Goal: Task Accomplishment & Management: Use online tool/utility

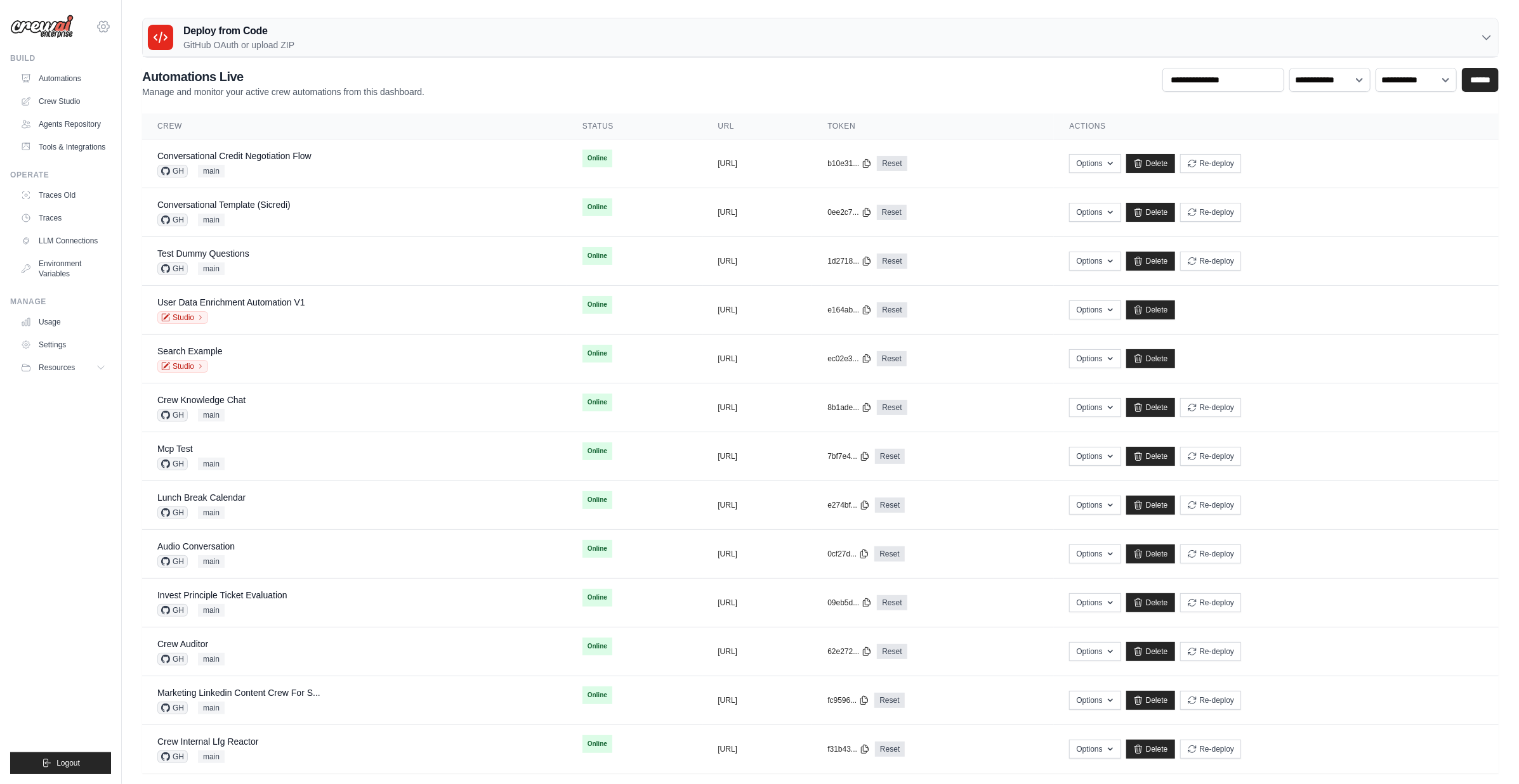
click at [106, 24] on icon at bounding box center [104, 27] width 15 height 15
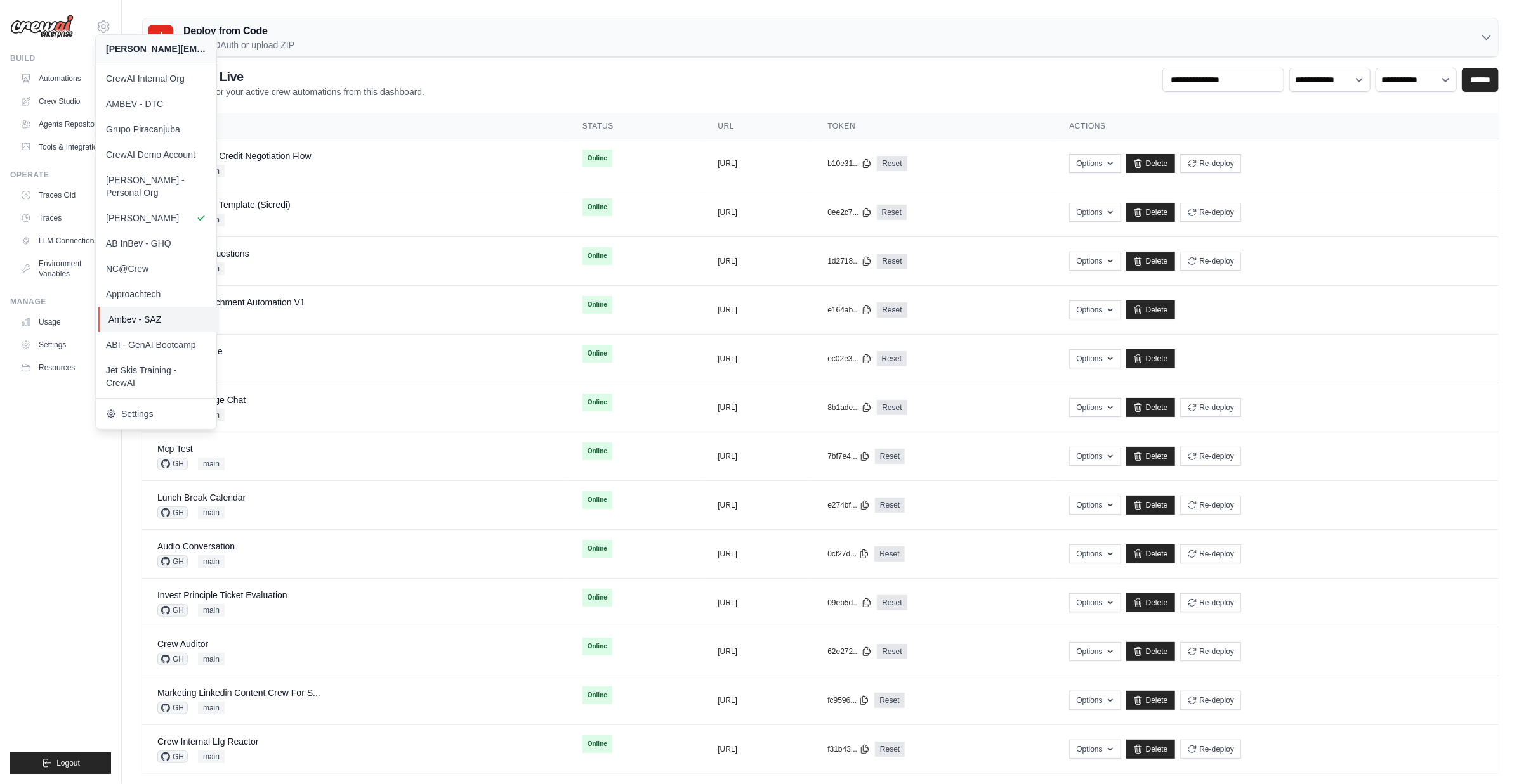
click at [175, 313] on span "Ambev - SAZ" at bounding box center [158, 319] width 101 height 12
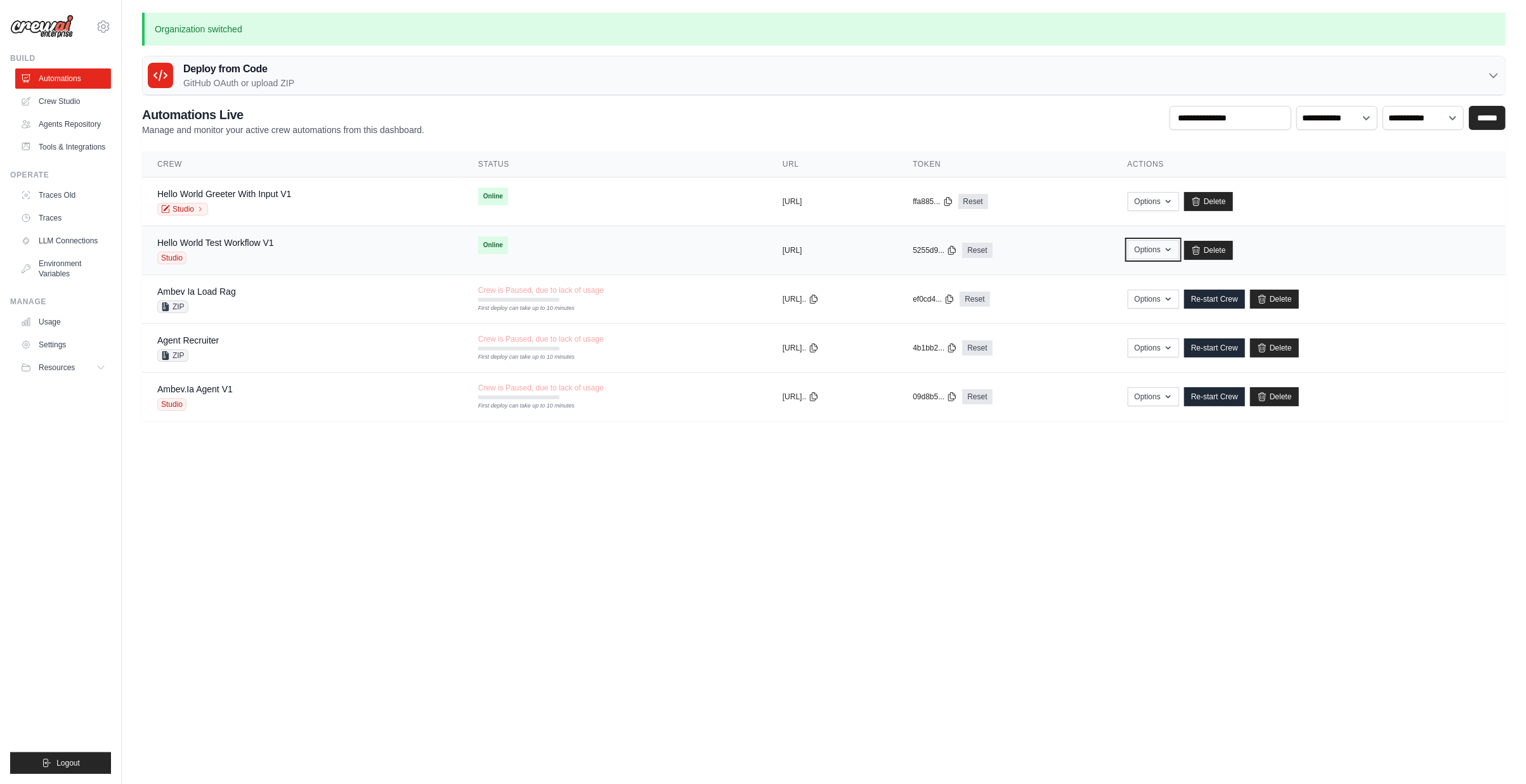
click at [1179, 250] on button "Options" at bounding box center [1153, 250] width 52 height 19
click at [1128, 345] on link "Export MCP Server" at bounding box center [1108, 348] width 142 height 23
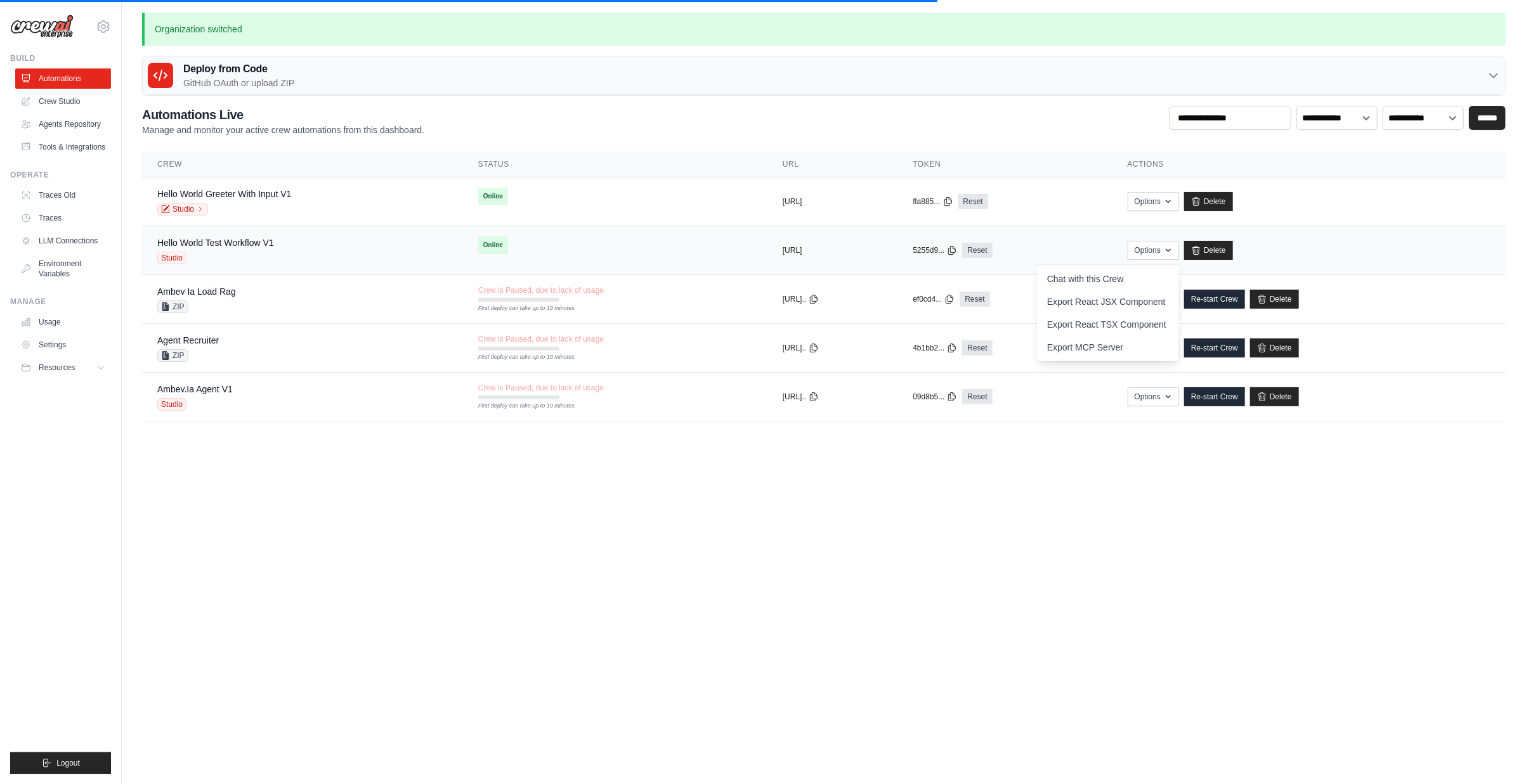
click at [276, 248] on div "Hello World Test Workflow V1 Studio" at bounding box center [302, 250] width 290 height 28
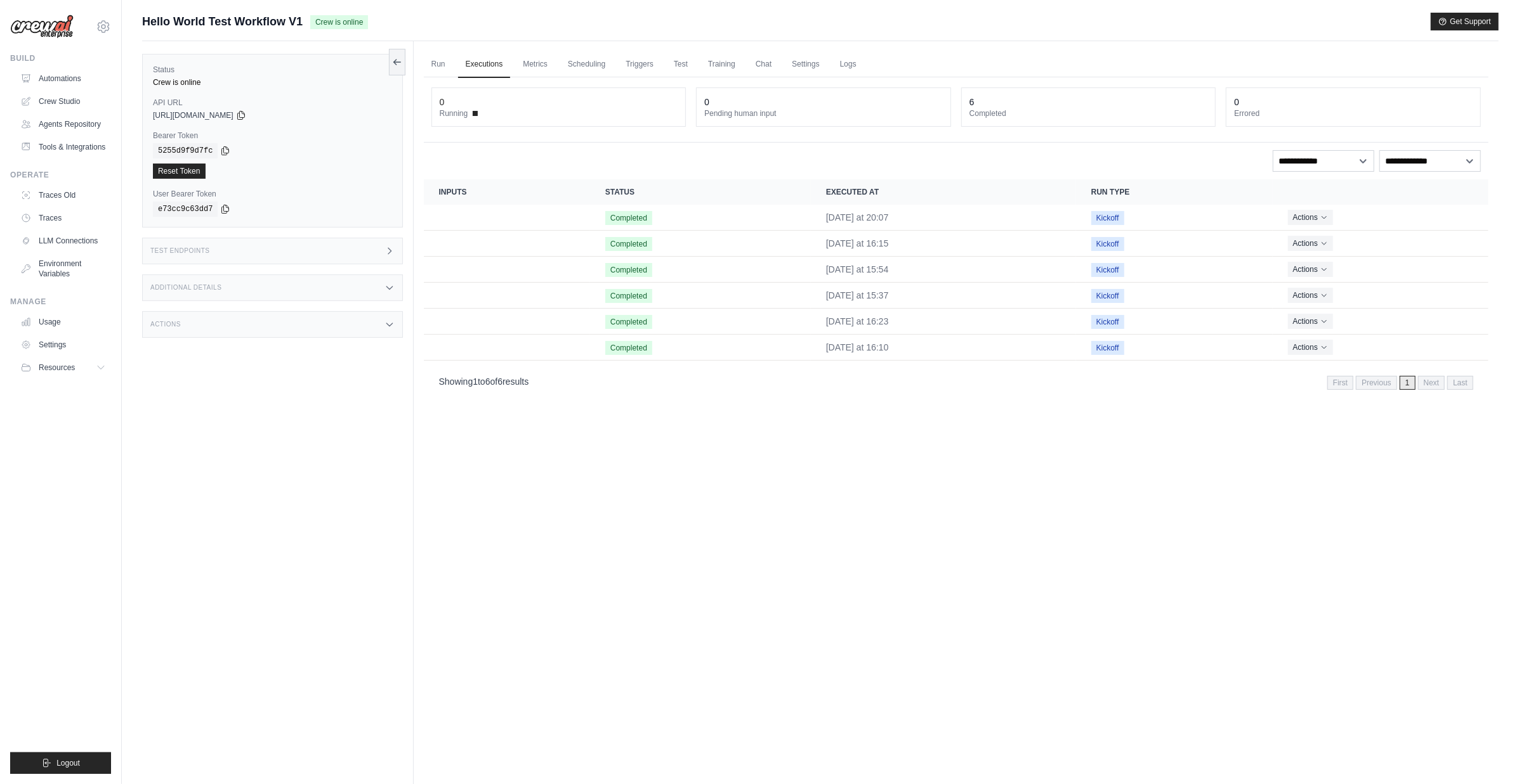
click at [256, 248] on div "Test Endpoints" at bounding box center [272, 251] width 261 height 27
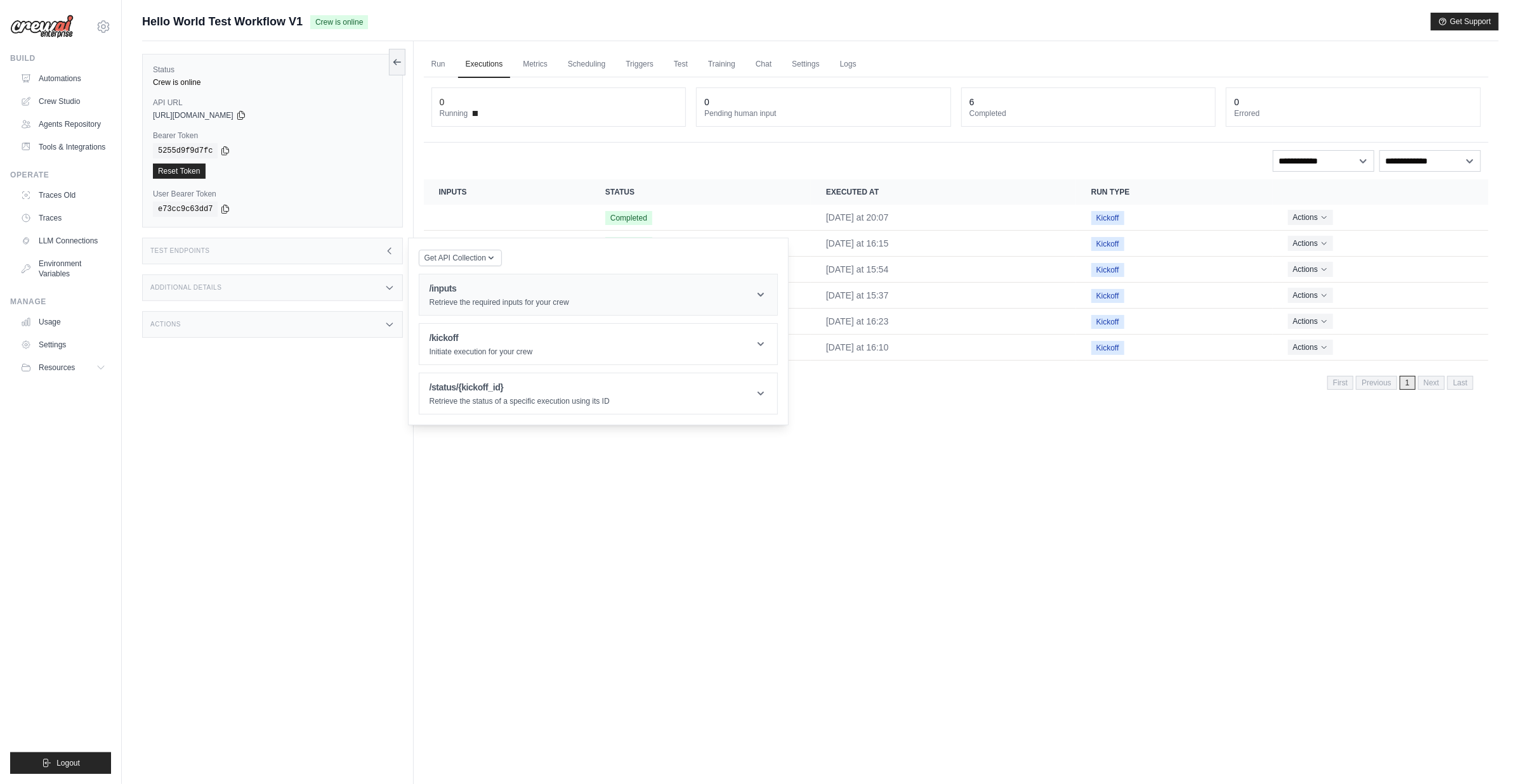
click at [426, 289] on header "/inputs Retrieve the required inputs for your crew" at bounding box center [597, 294] width 358 height 40
click at [462, 350] on button "Send Request" at bounding box center [461, 351] width 63 height 15
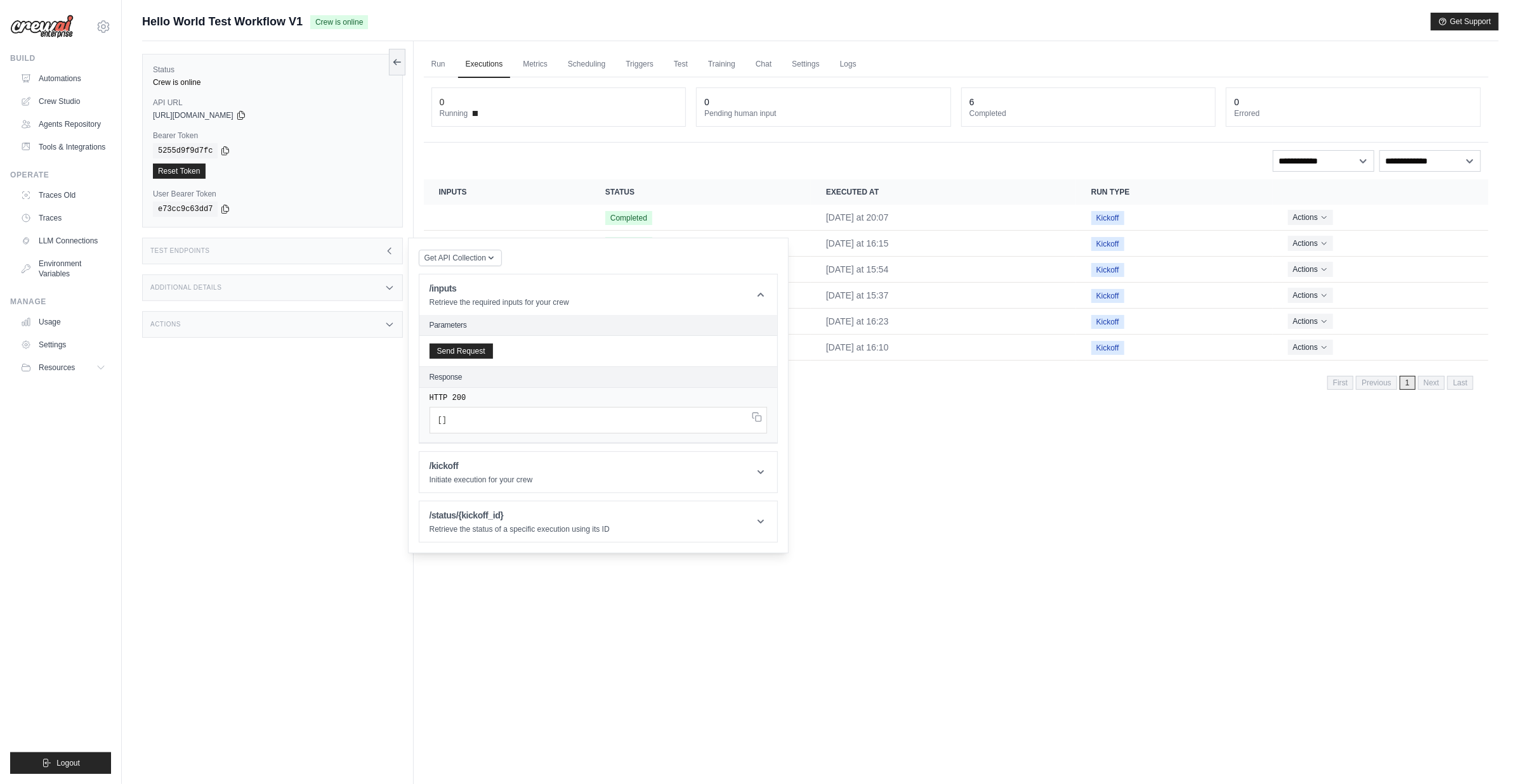
click at [307, 431] on div "Status Crew is online API URL copied https://hello-world-test-workflow-v1-c5786…" at bounding box center [277, 433] width 271 height 784
click at [1242, 467] on div "Run Executions Metrics Scheduling Triggers Test Training Chat Settings Logs 0 R…" at bounding box center [955, 433] width 1085 height 784
click at [89, 77] on link "Automations" at bounding box center [64, 78] width 96 height 20
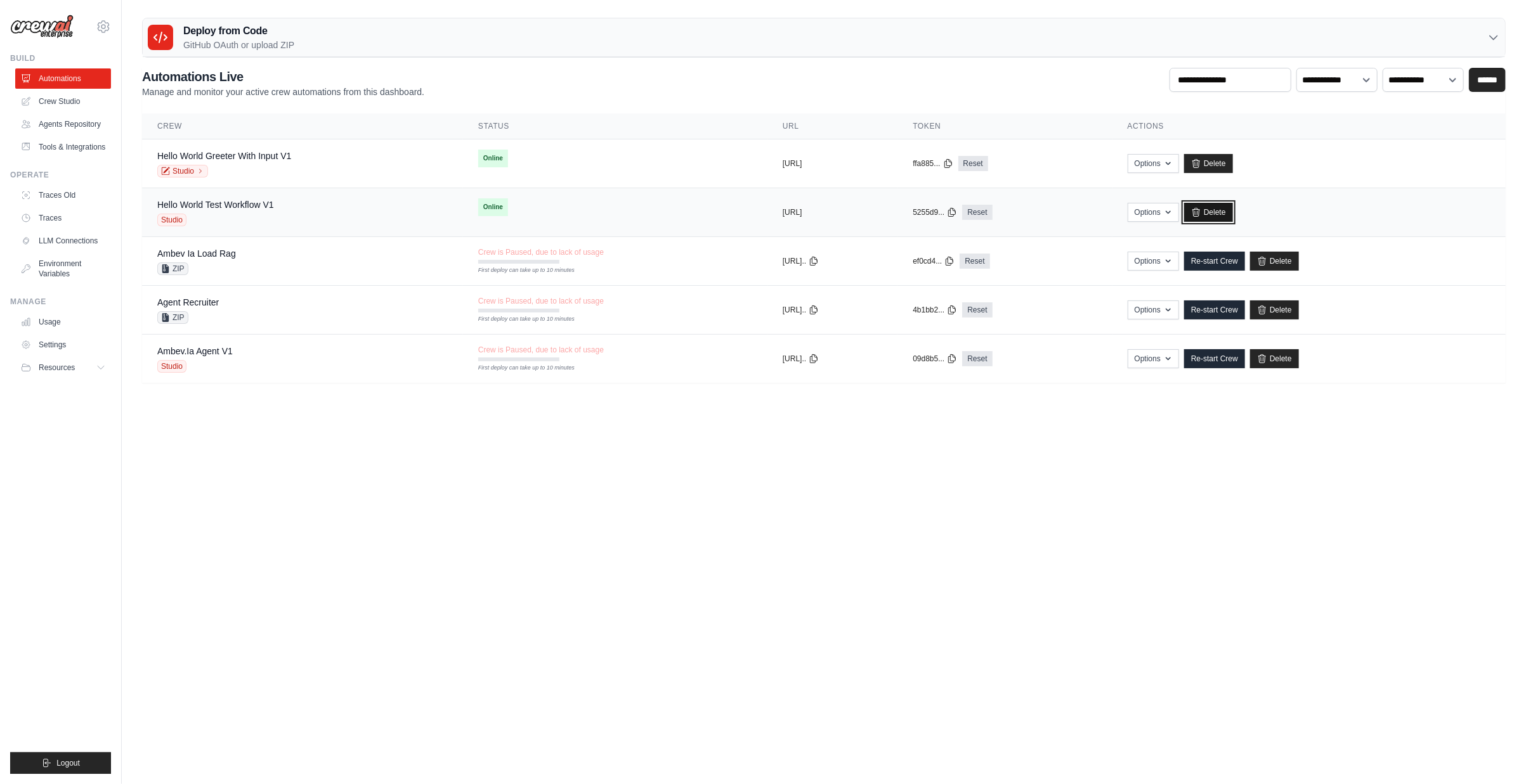
click at [1233, 213] on link "Delete" at bounding box center [1208, 213] width 49 height 19
click at [83, 103] on link "Crew Studio" at bounding box center [64, 101] width 96 height 20
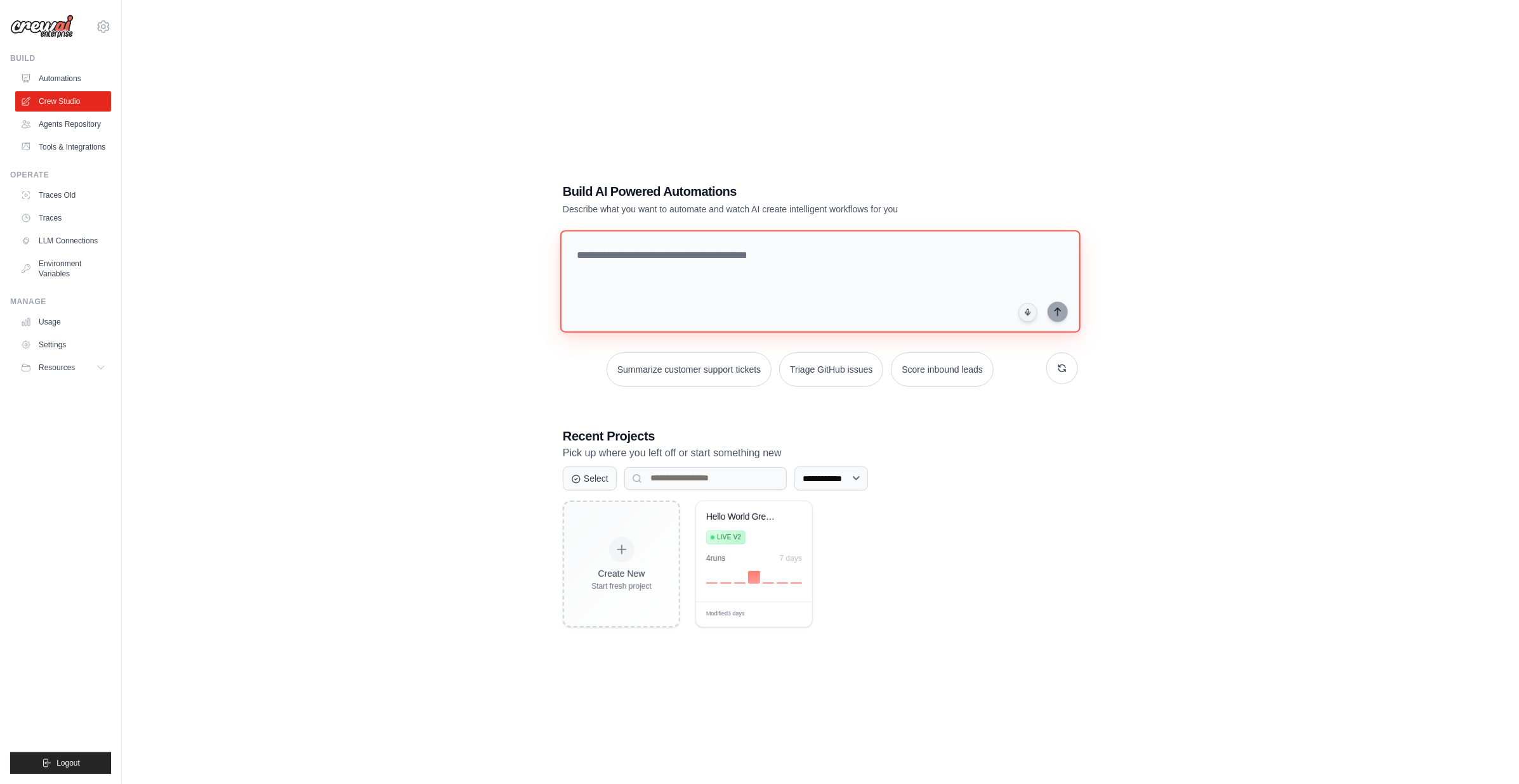
click at [715, 284] on textarea at bounding box center [820, 281] width 520 height 103
type textarea "**********"
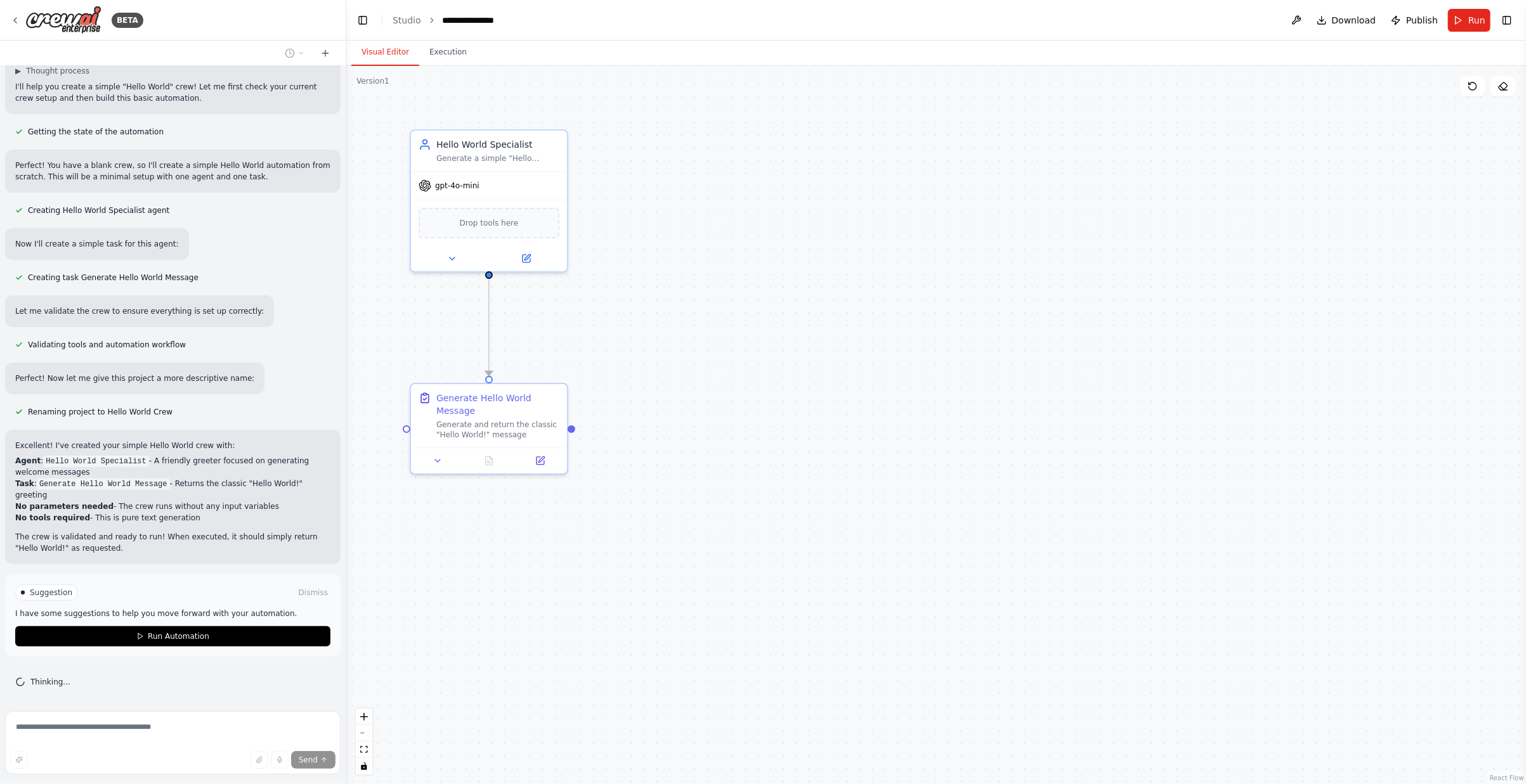
scroll to position [78, 0]
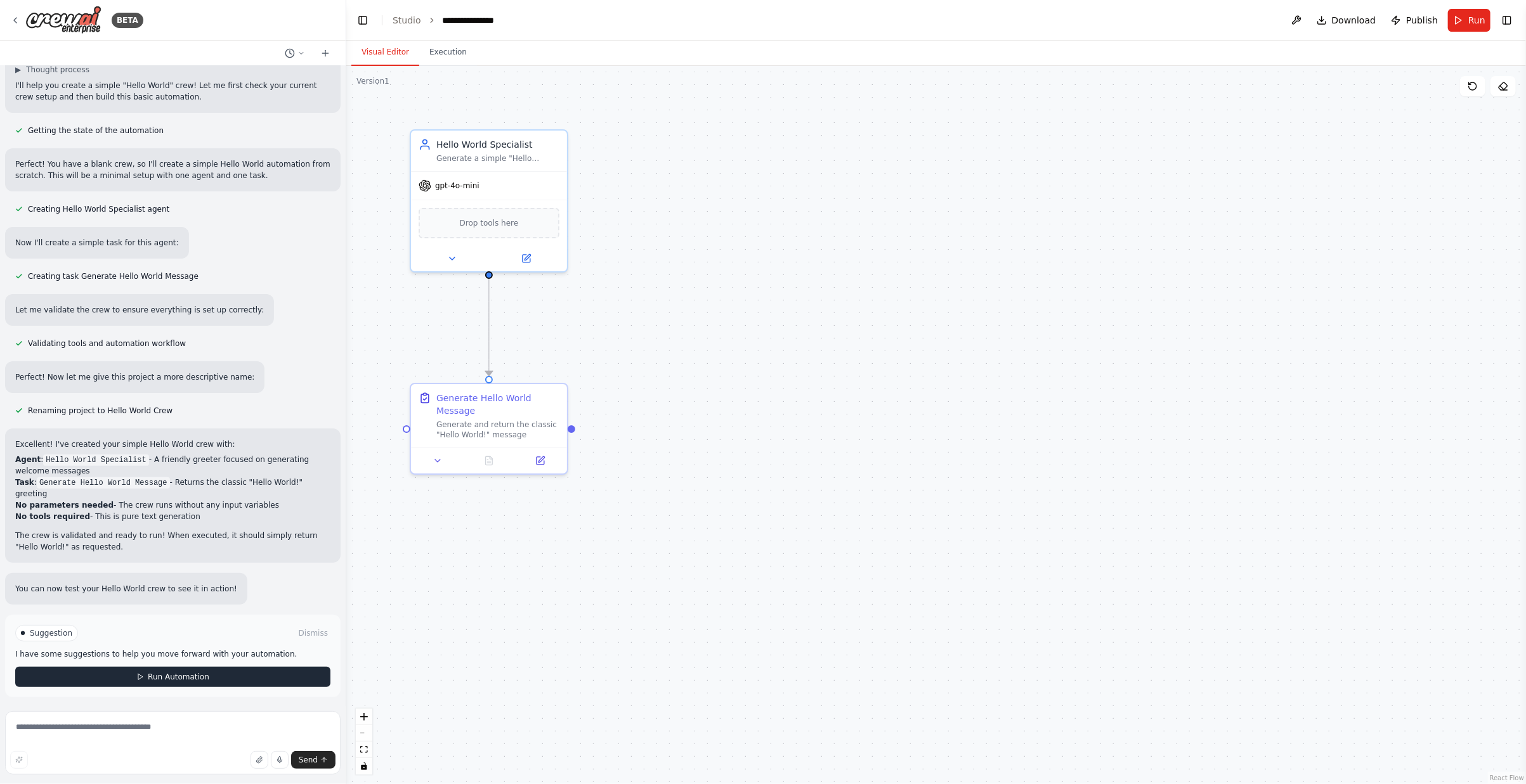
click at [255, 677] on button "Run Automation" at bounding box center [173, 677] width 315 height 20
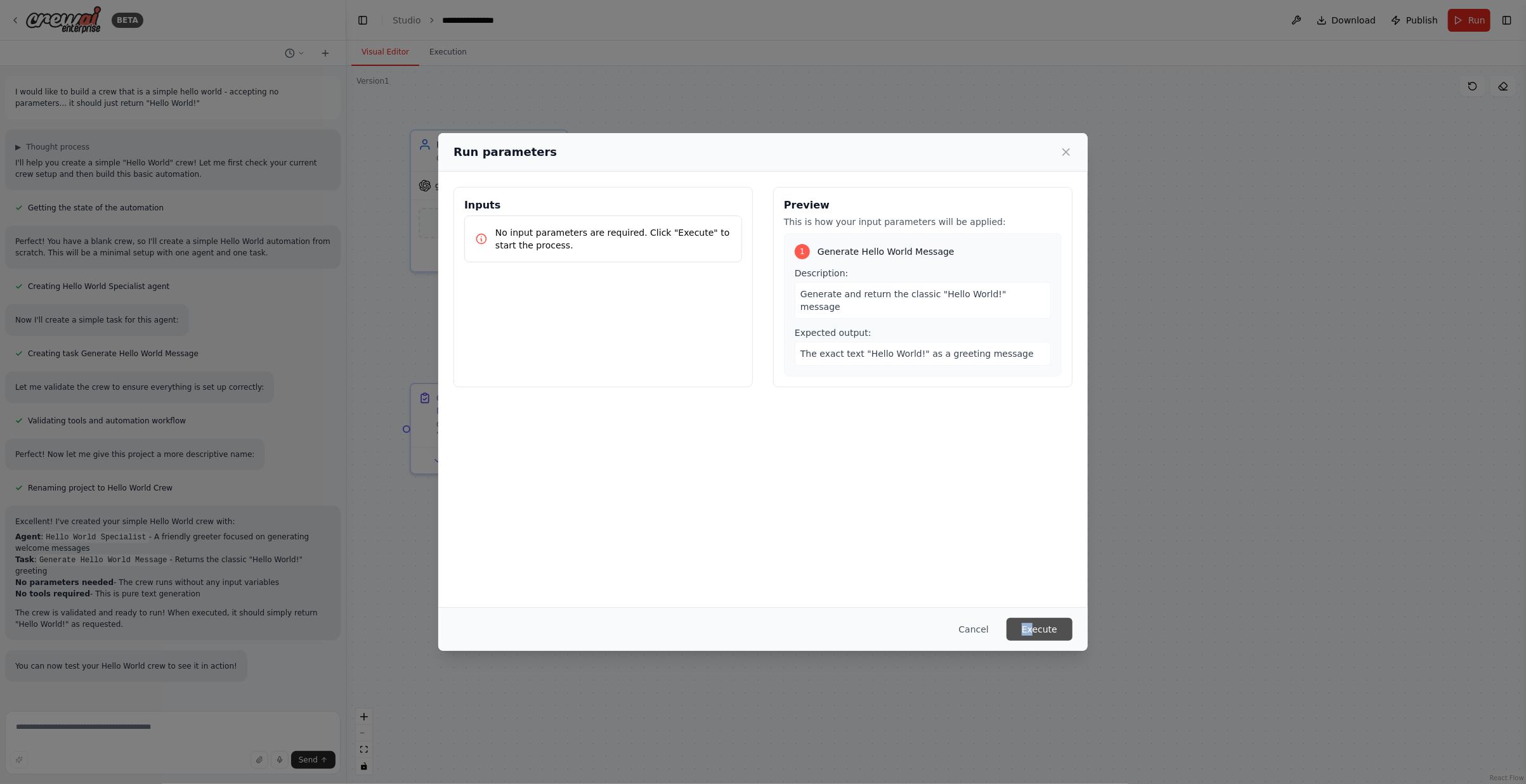
drag, startPoint x: 1029, startPoint y: 622, endPoint x: 1035, endPoint y: 634, distance: 13.4
click at [1034, 631] on div "Cancel Execute" at bounding box center [762, 630] width 649 height 44
click at [1035, 634] on button "Execute" at bounding box center [1039, 630] width 66 height 23
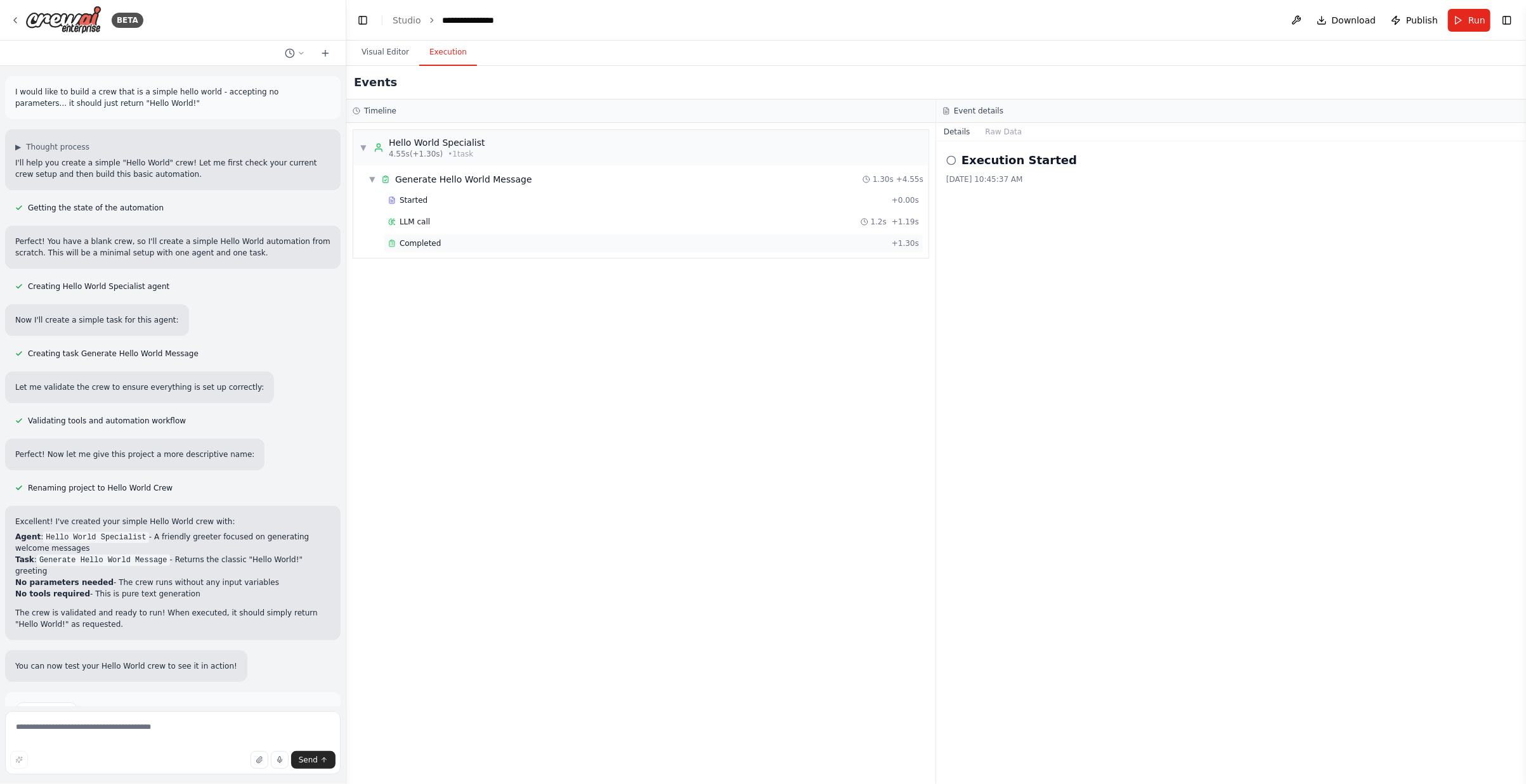
click at [437, 242] on span "Completed" at bounding box center [420, 243] width 41 height 11
click at [1430, 20] on span "Publish" at bounding box center [1422, 20] width 32 height 12
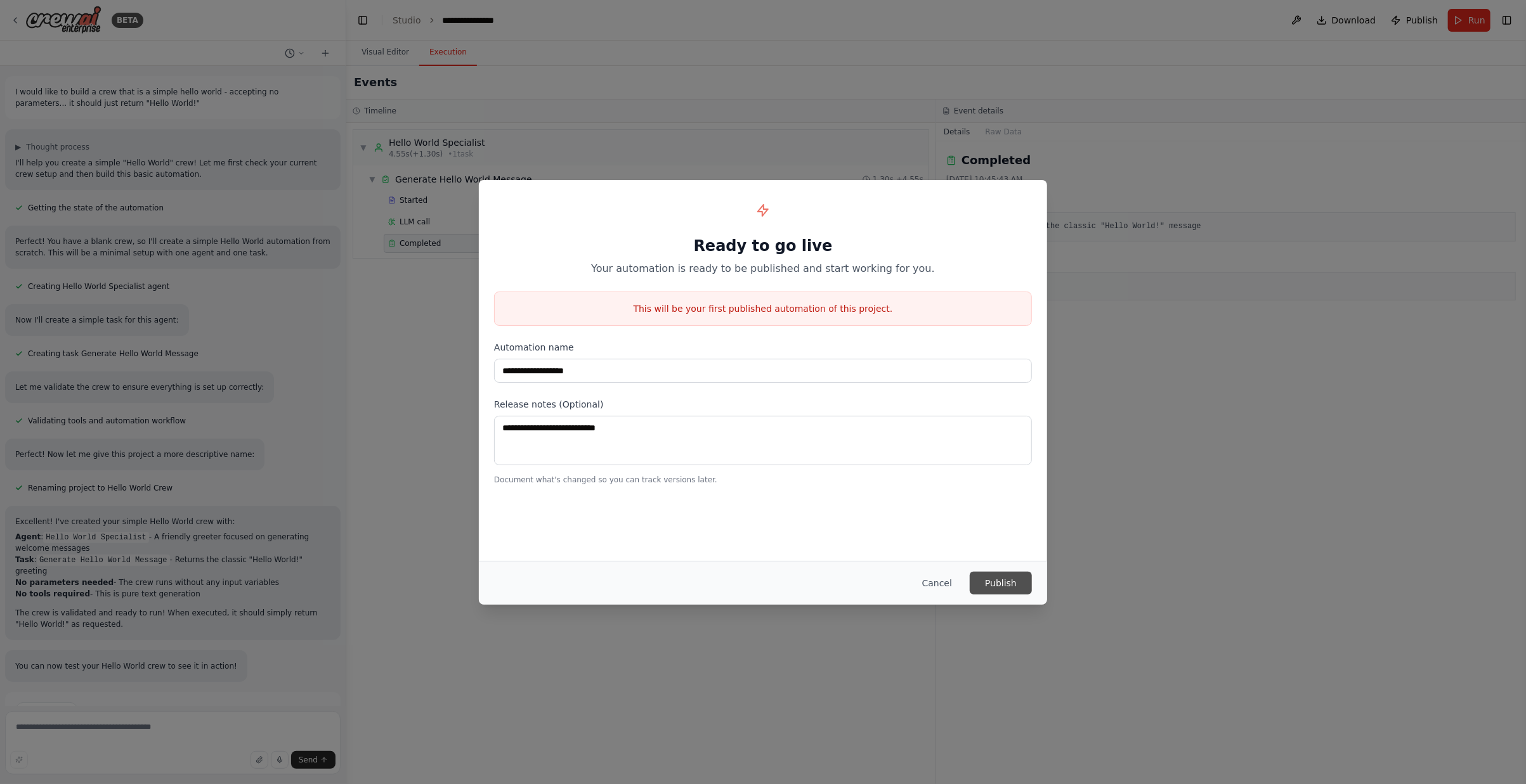
click at [1005, 578] on button "Publish" at bounding box center [1000, 584] width 62 height 23
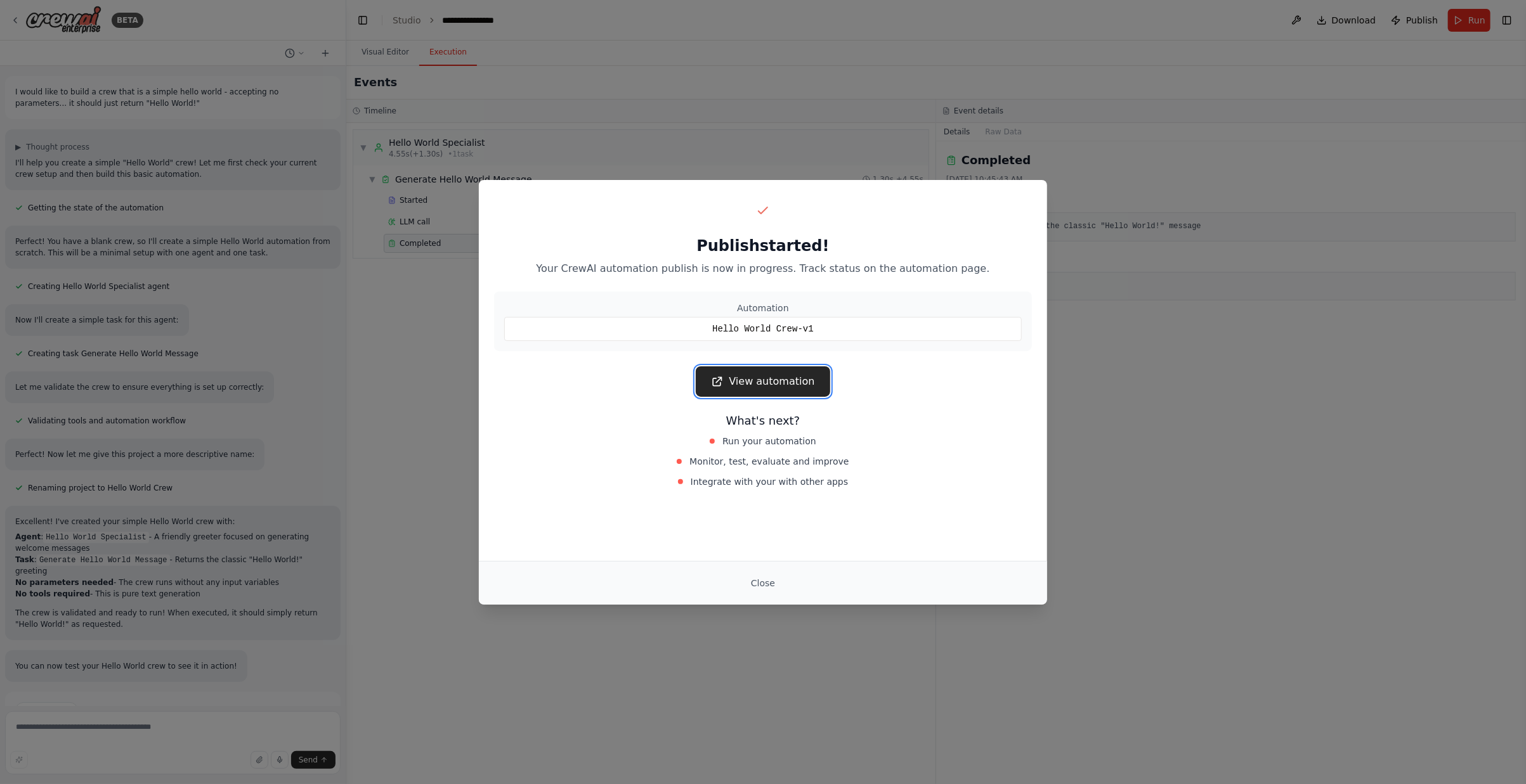
click at [794, 386] on link "View automation" at bounding box center [763, 381] width 134 height 31
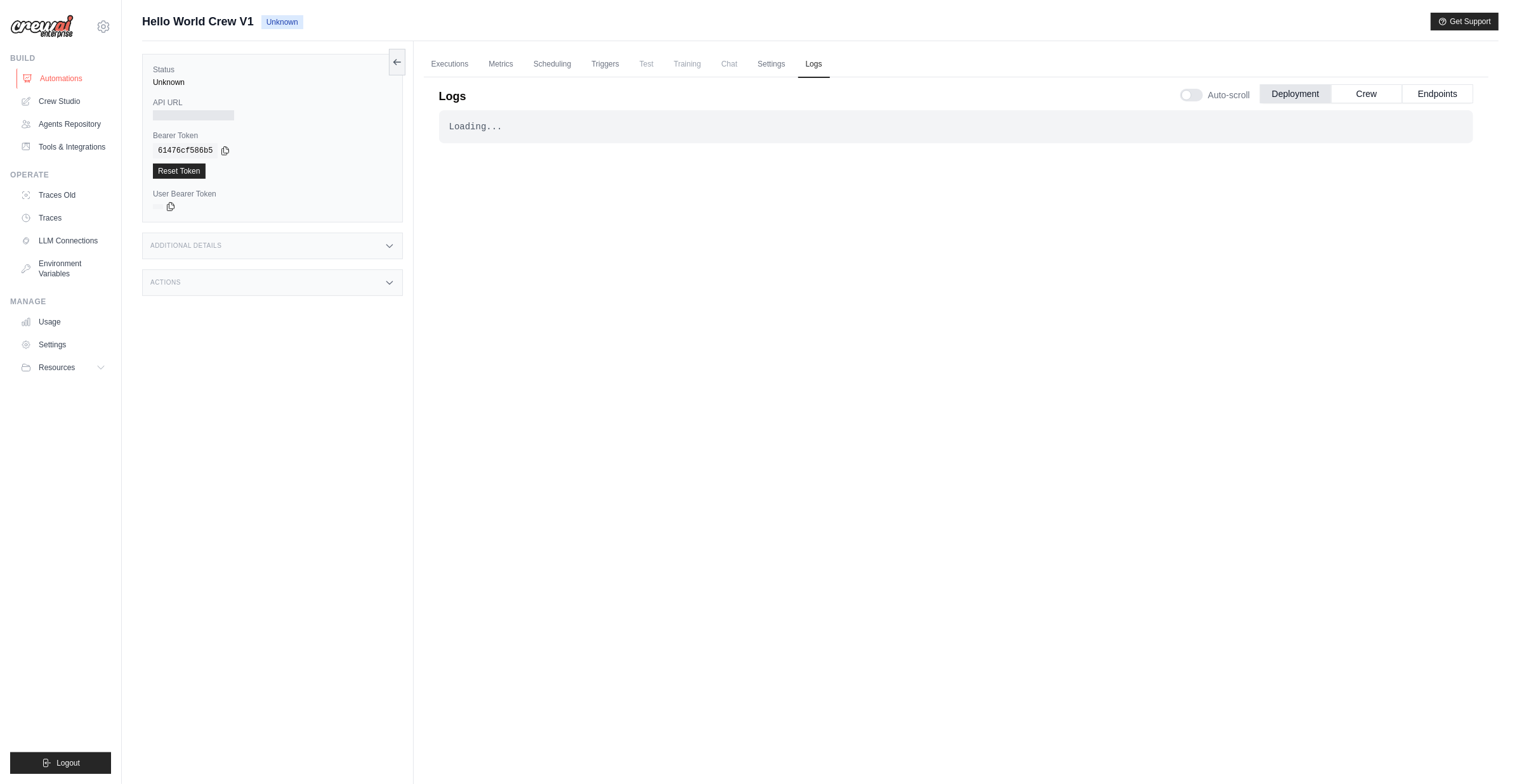
click at [72, 81] on link "Automations" at bounding box center [64, 78] width 96 height 20
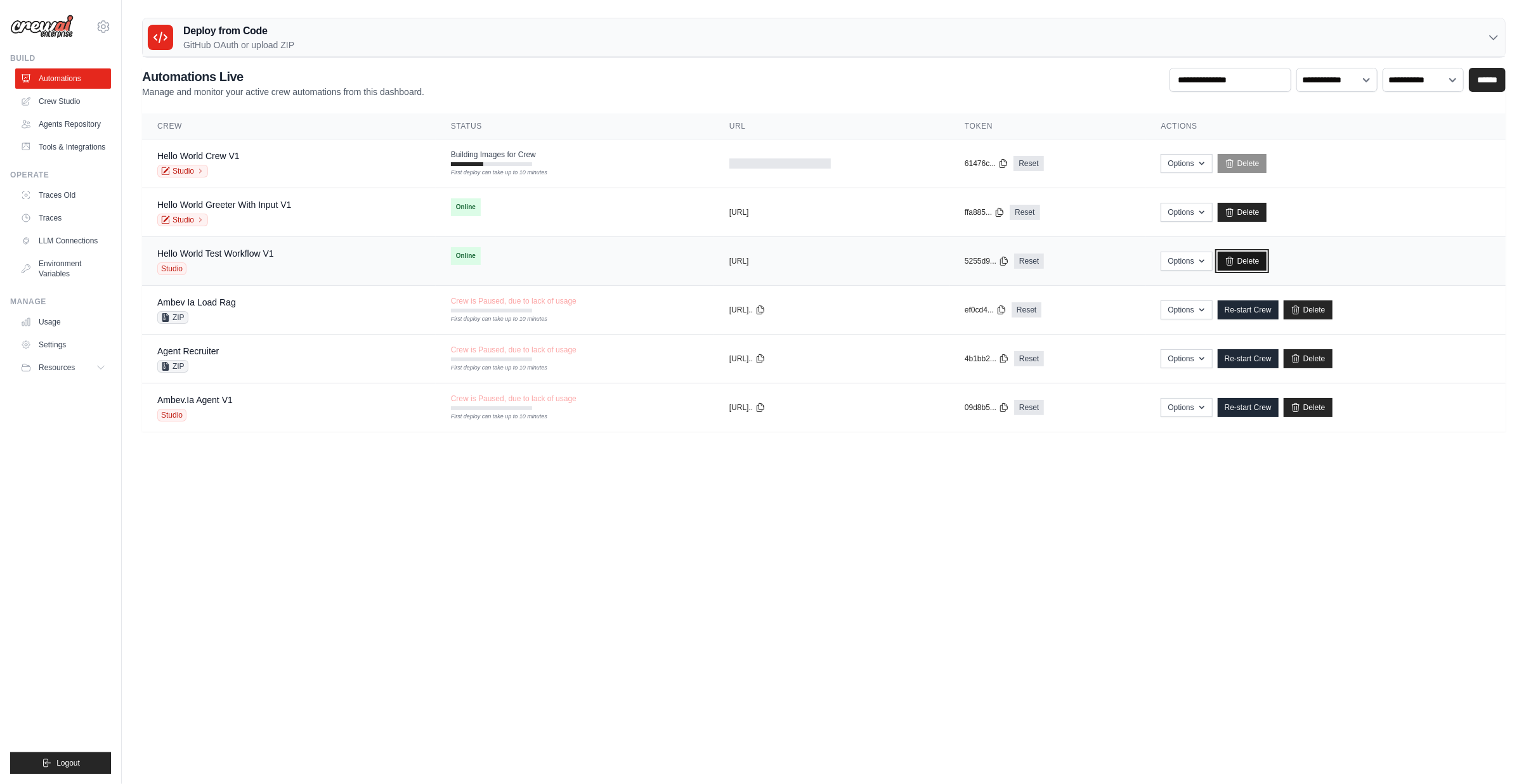
click at [1247, 261] on link "Delete" at bounding box center [1241, 262] width 49 height 19
